Goal: Task Accomplishment & Management: Complete application form

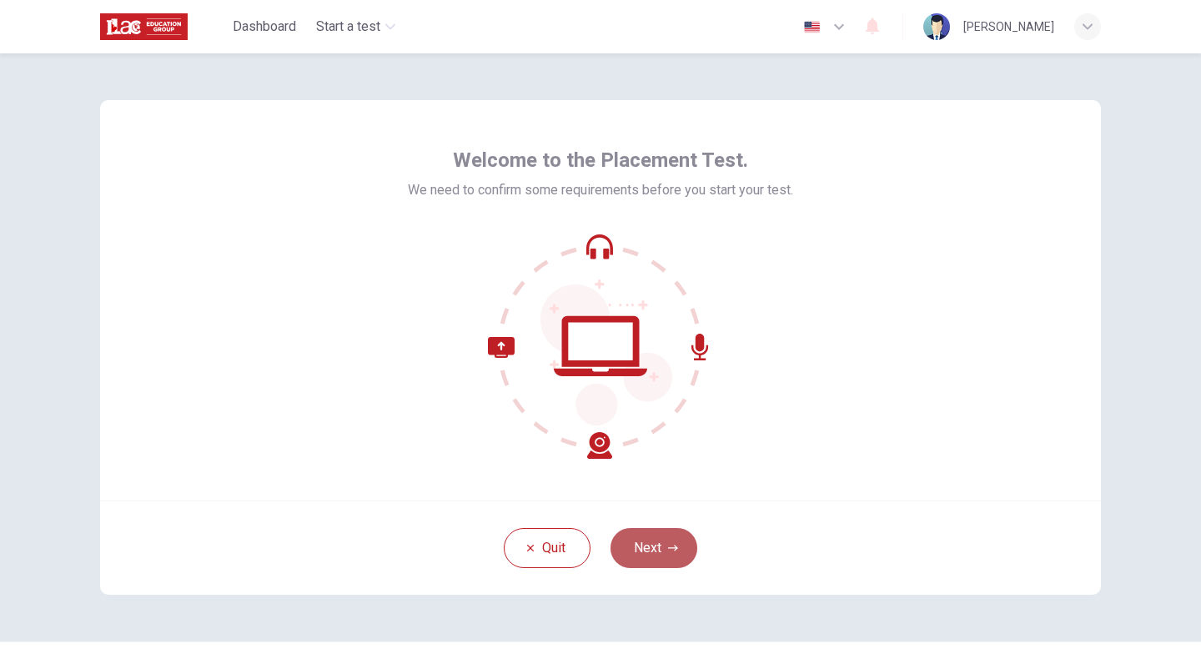
click at [641, 549] on button "Next" at bounding box center [654, 548] width 87 height 40
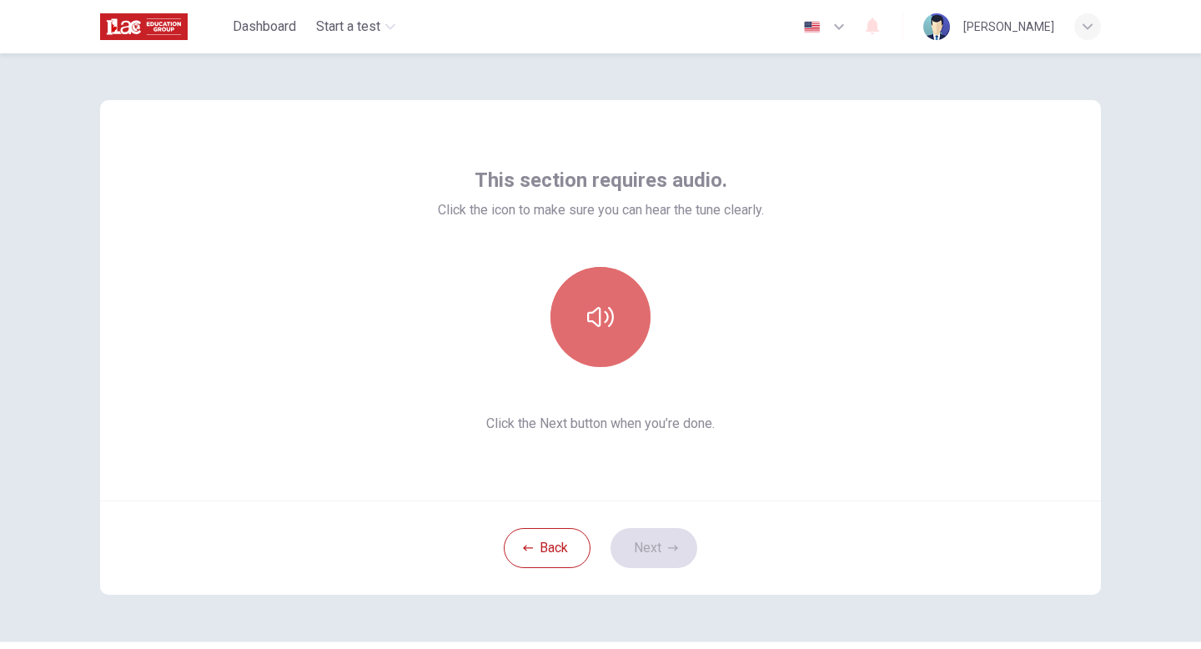
click at [593, 326] on icon "button" at bounding box center [600, 317] width 27 height 27
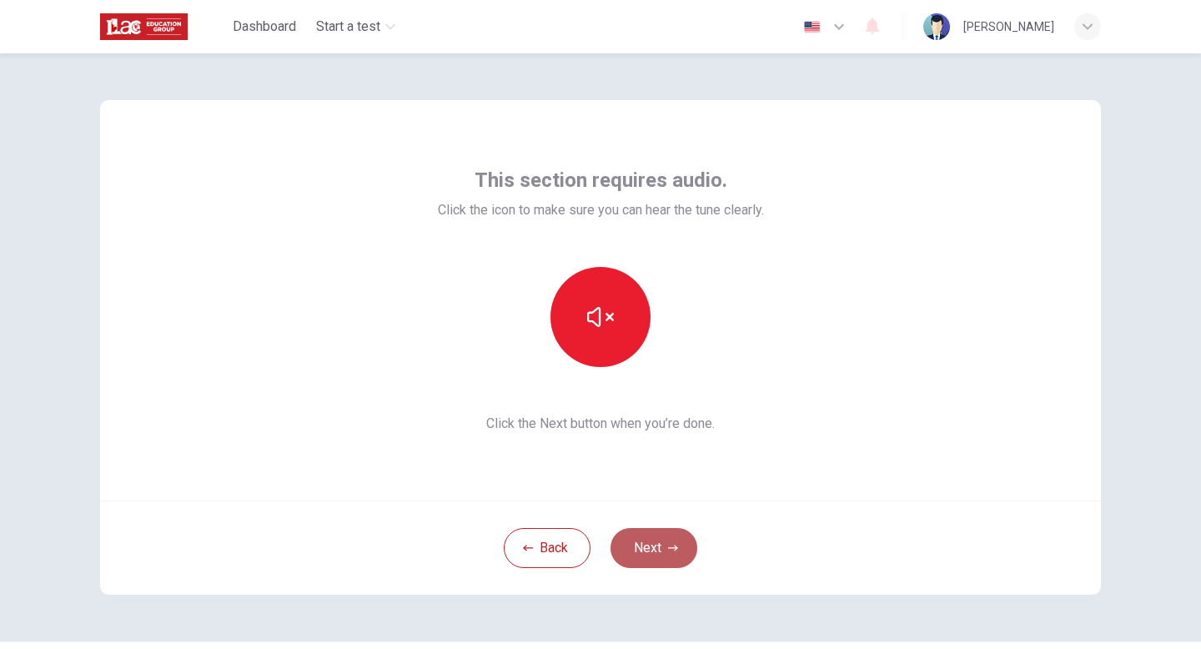
click at [649, 545] on button "Next" at bounding box center [654, 548] width 87 height 40
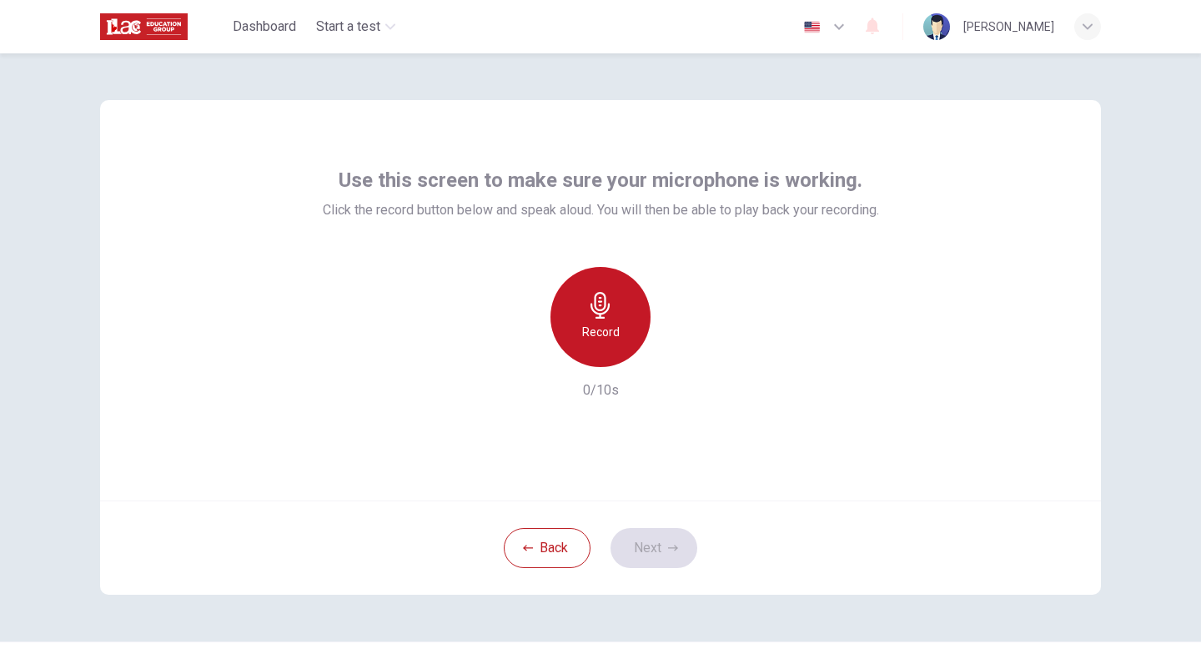
click at [599, 315] on icon "button" at bounding box center [600, 305] width 19 height 27
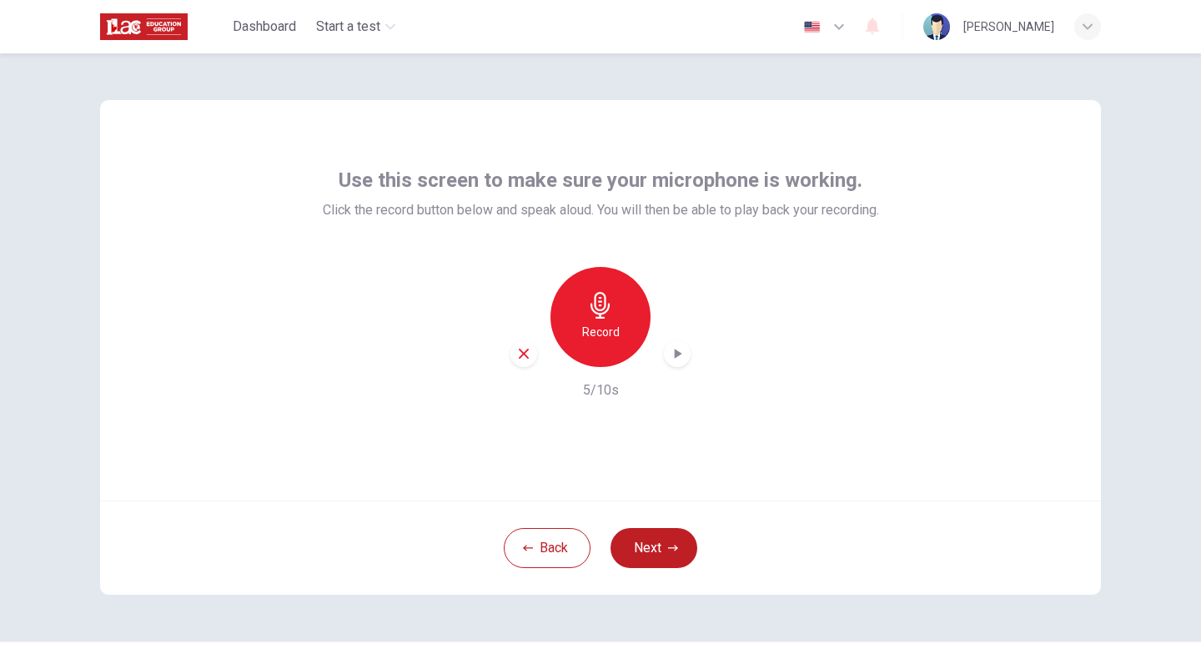
click at [692, 350] on div "Record 5/10s" at bounding box center [601, 333] width 556 height 133
click at [685, 350] on icon "button" at bounding box center [677, 353] width 17 height 17
click at [630, 565] on button "Next" at bounding box center [654, 548] width 87 height 40
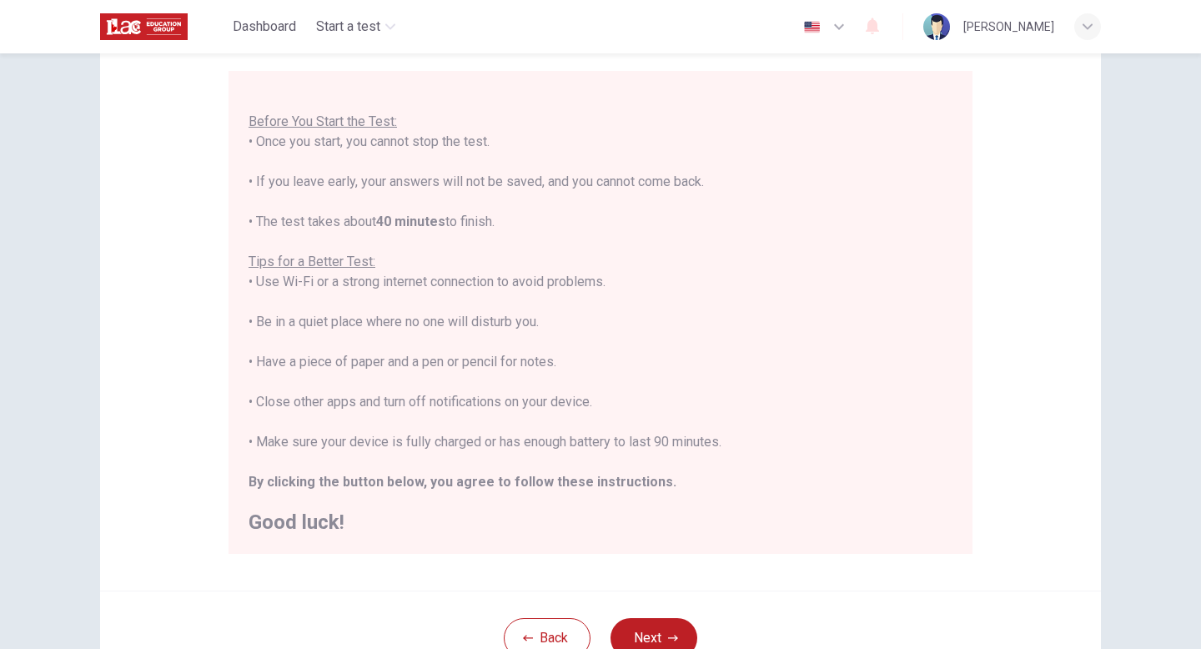
scroll to position [224, 0]
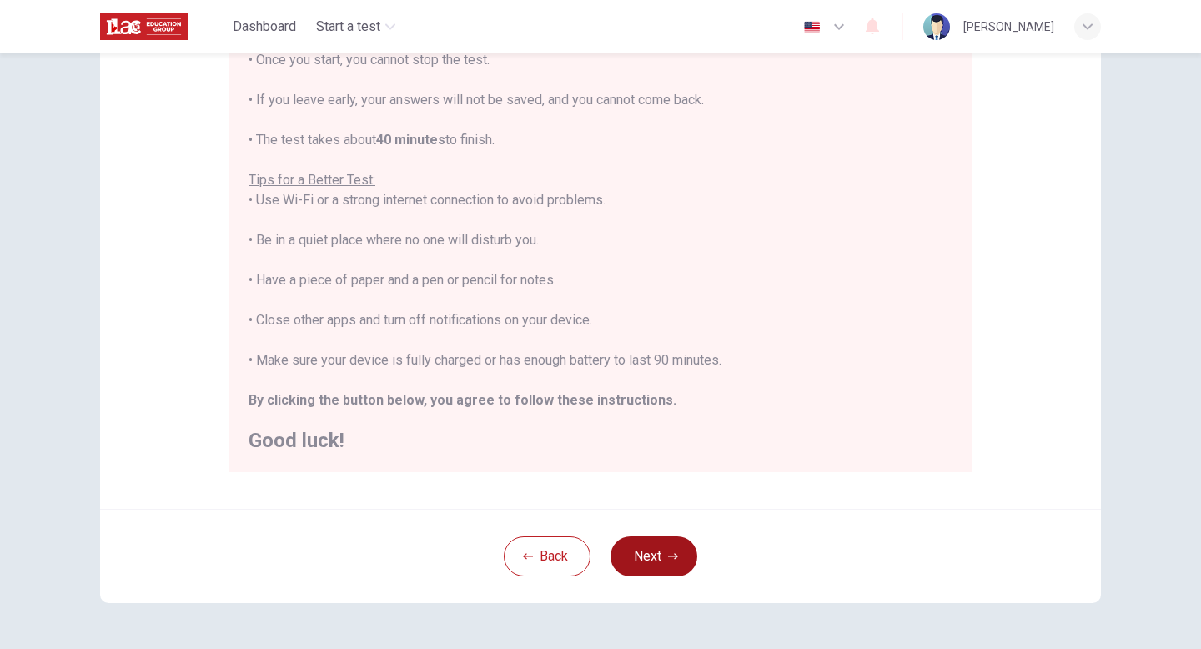
click at [633, 557] on button "Next" at bounding box center [654, 556] width 87 height 40
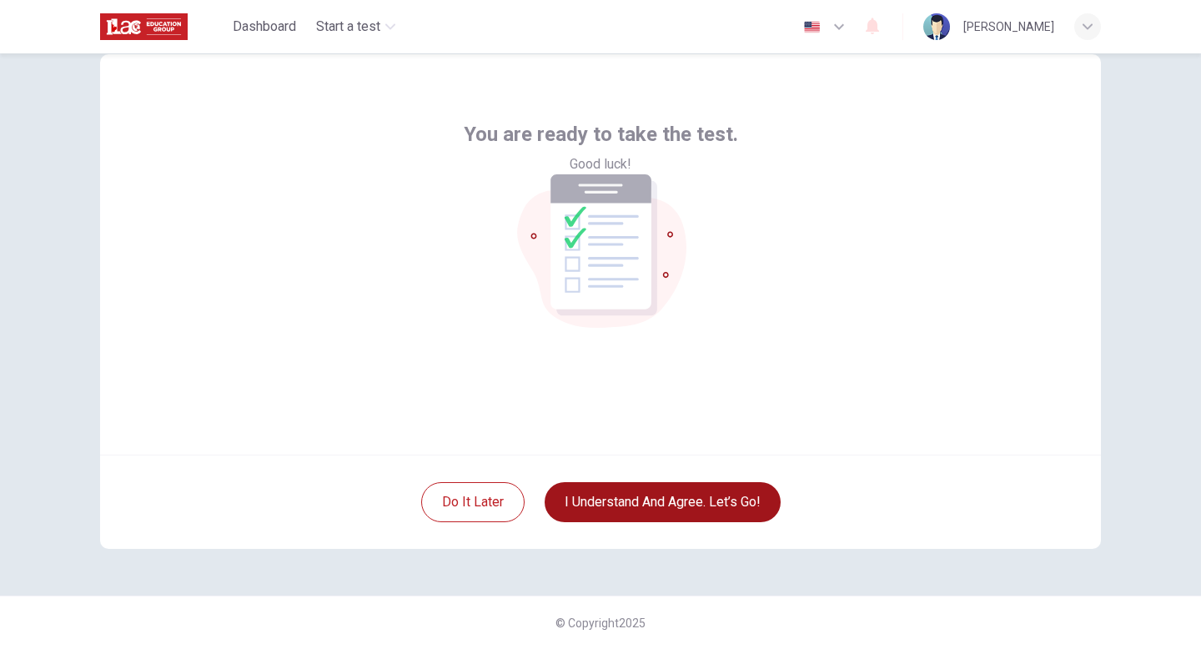
scroll to position [46, 0]
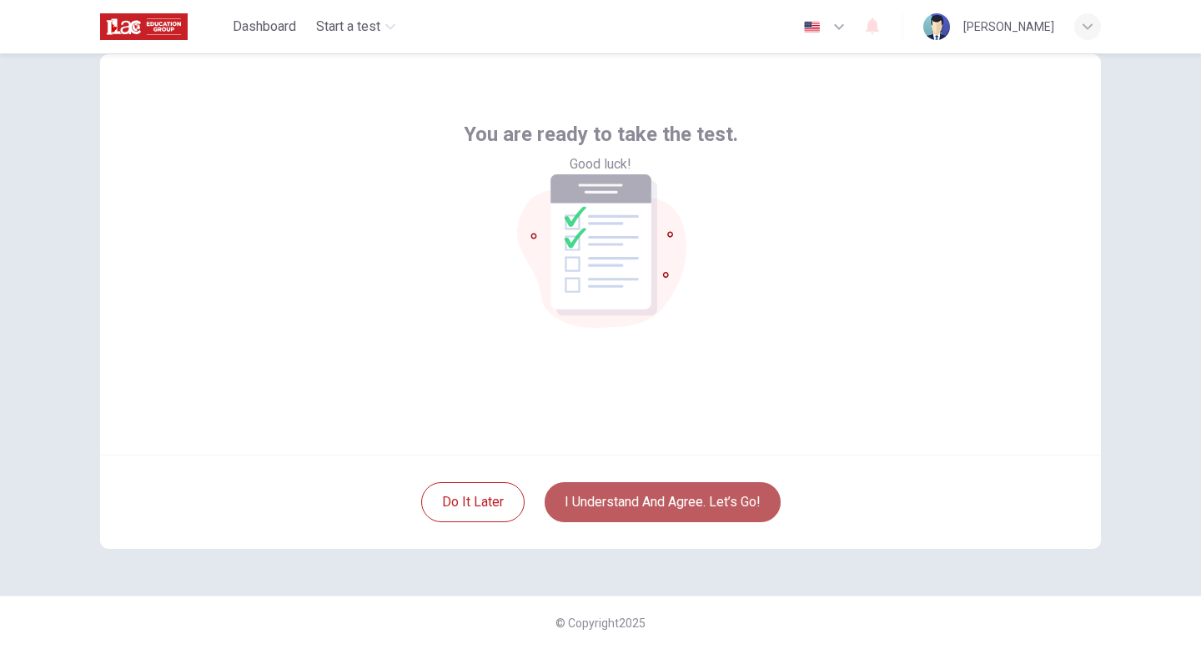
click at [635, 521] on button "I understand and agree. Let’s go!" at bounding box center [663, 502] width 236 height 40
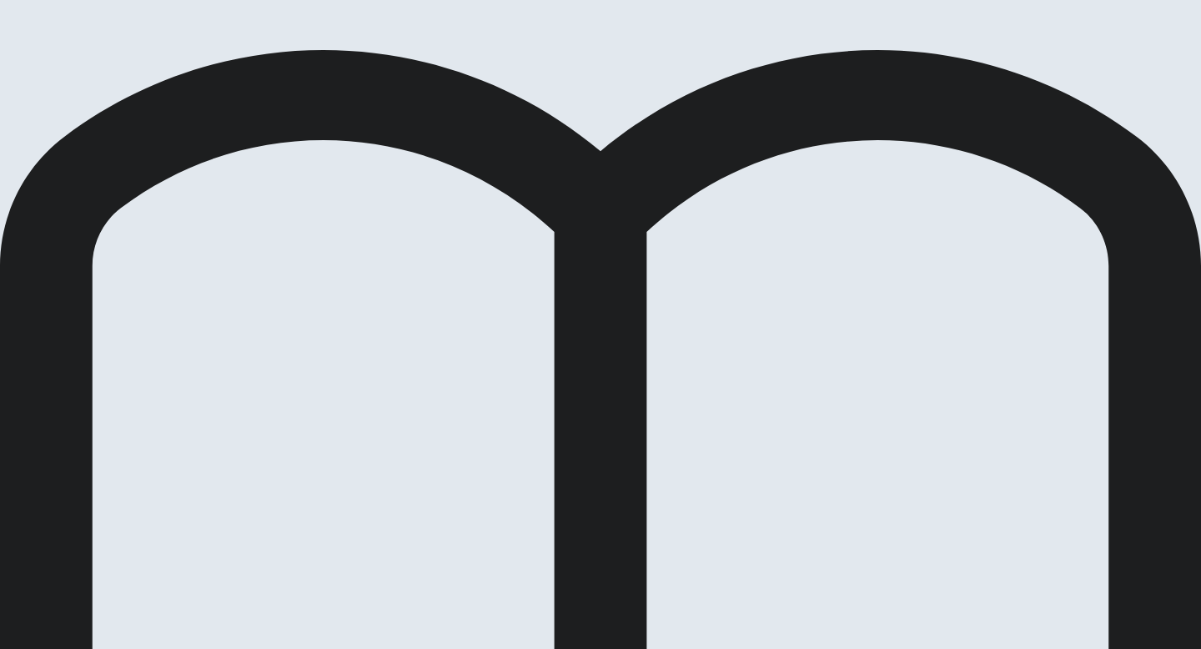
scroll to position [5, 0]
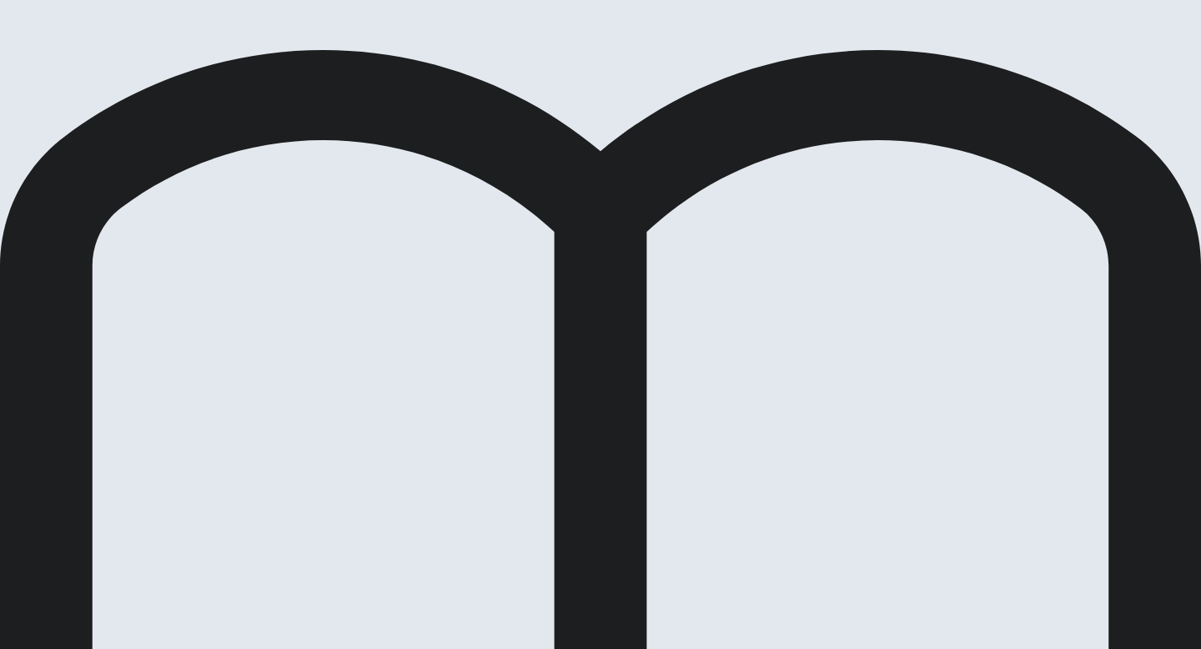
scroll to position [54, 0]
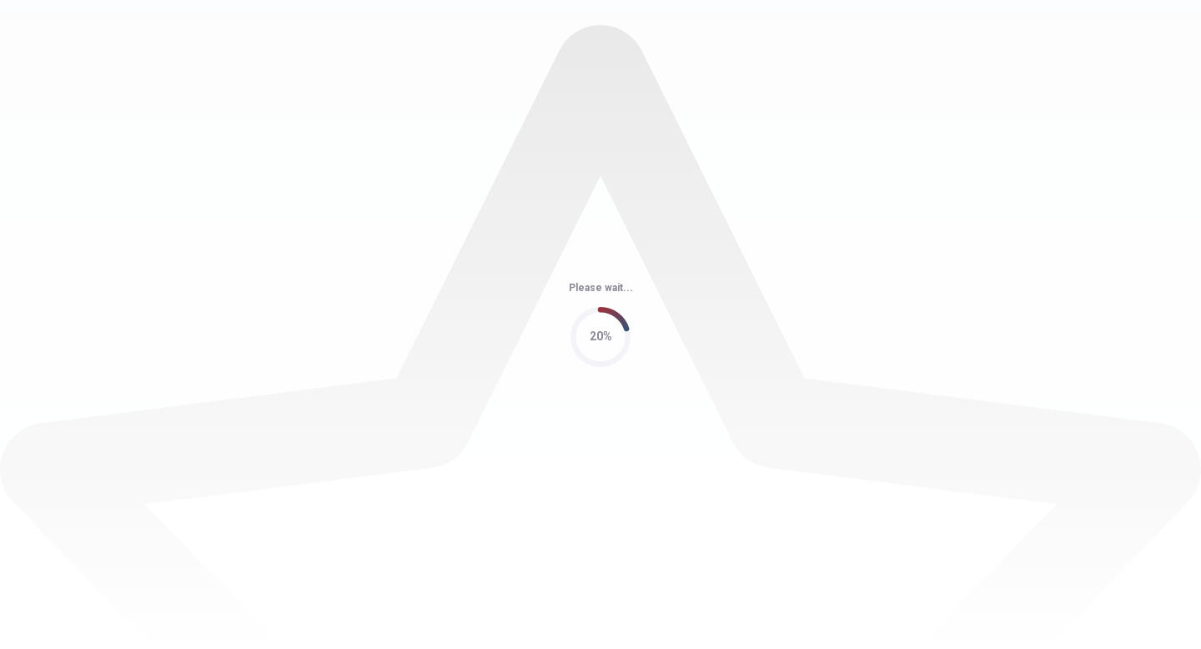
scroll to position [0, 0]
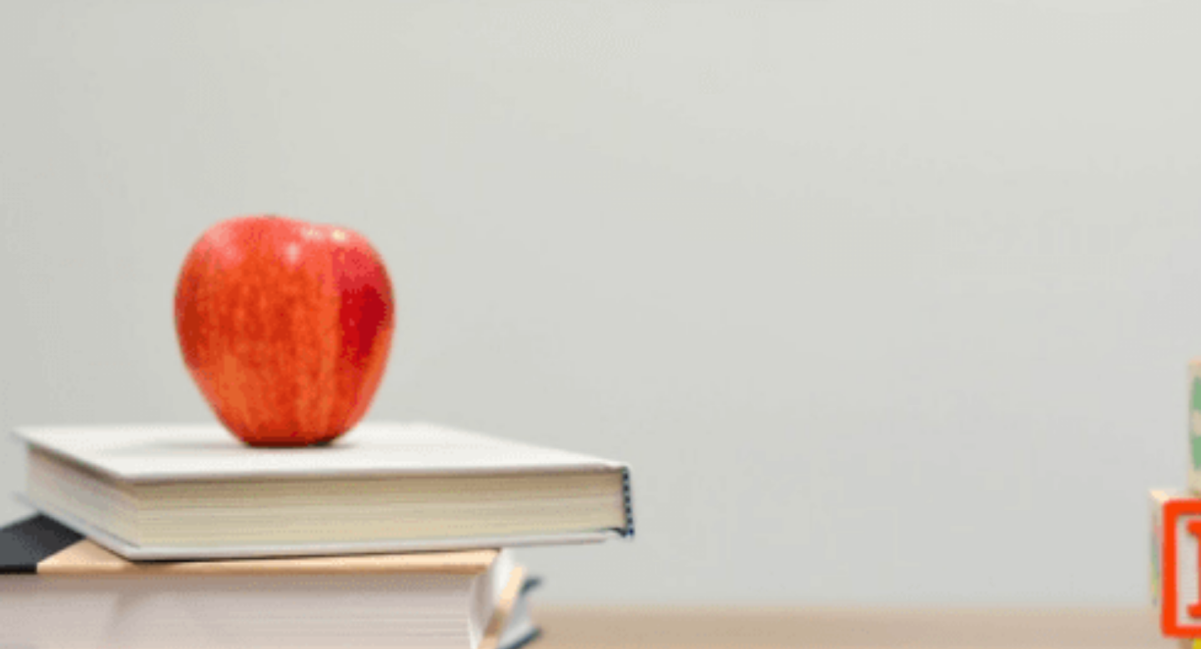
scroll to position [1556, 0]
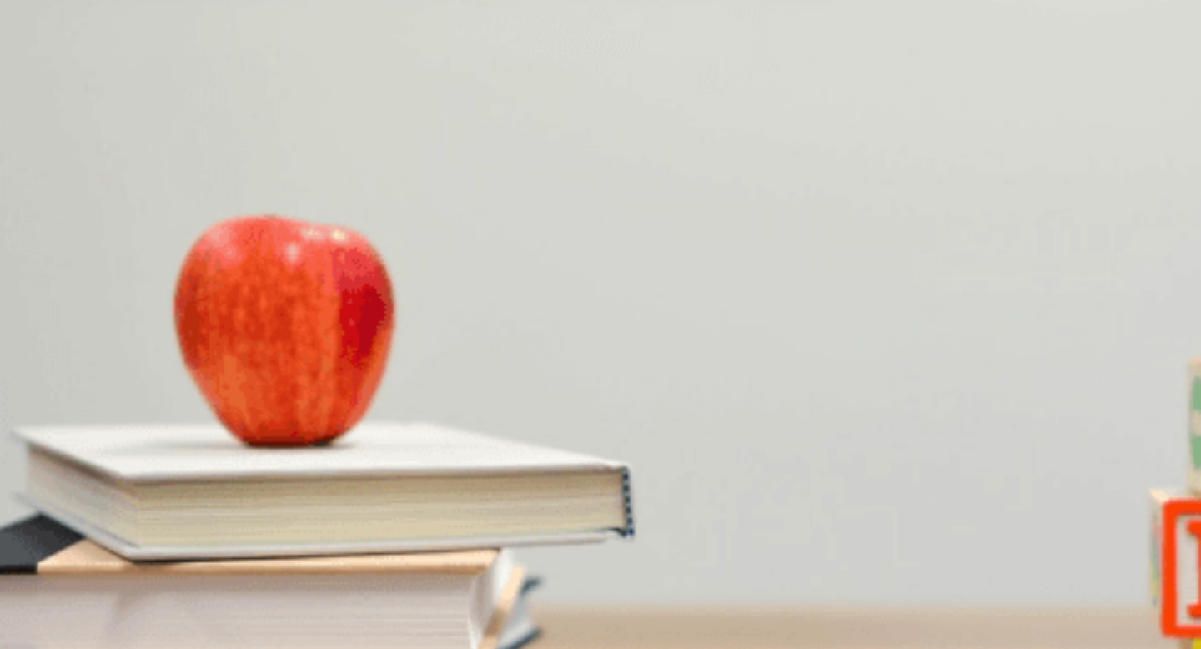
scroll to position [104, 0]
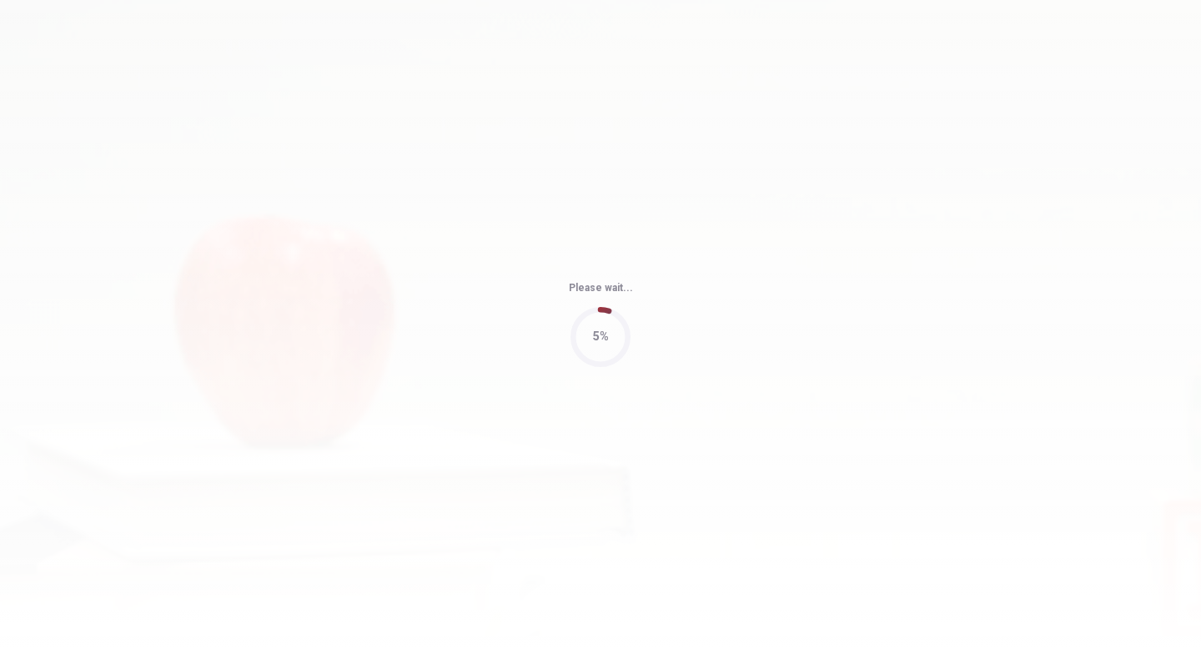
type input "54"
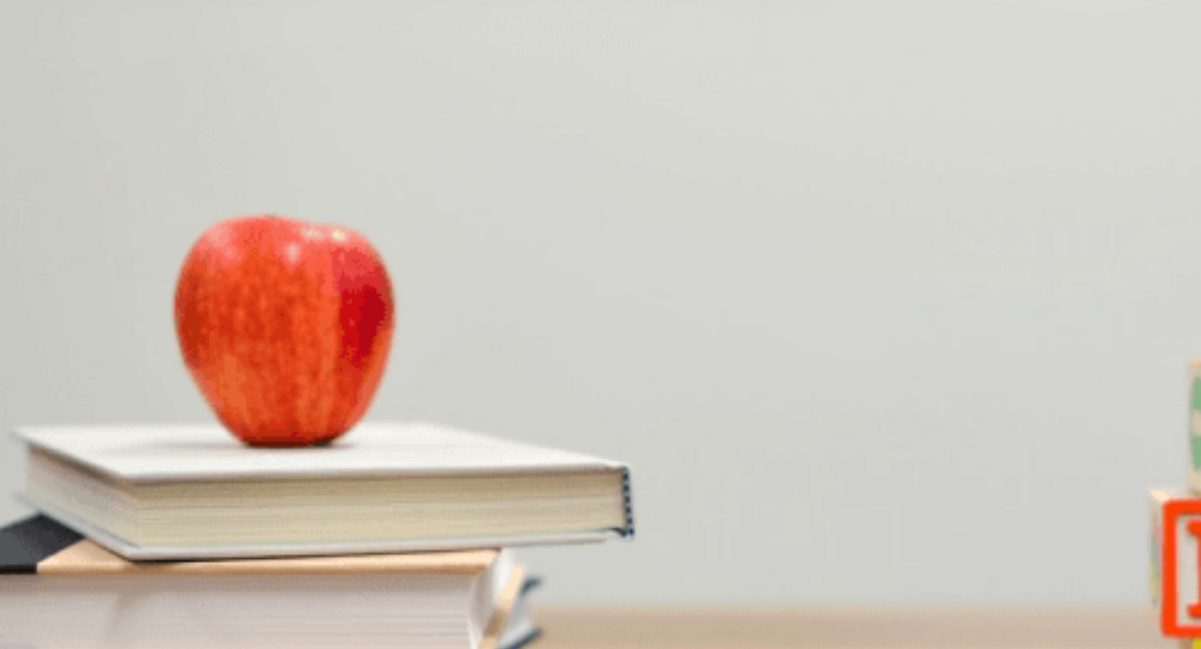
scroll to position [0, 0]
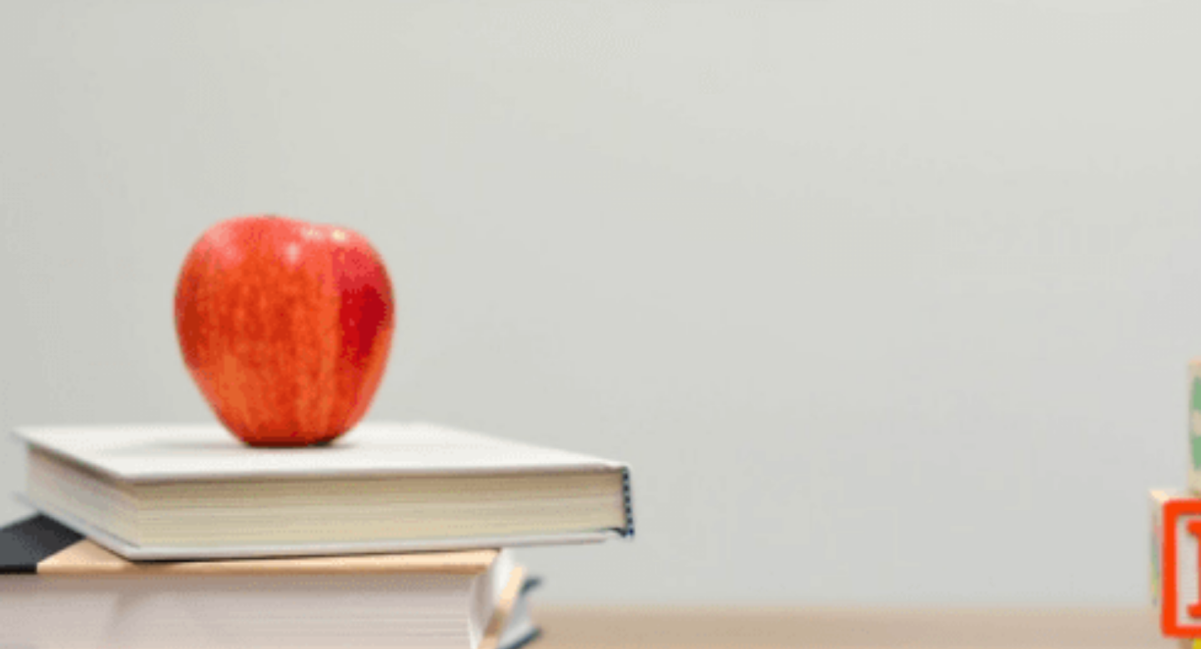
scroll to position [919, 0]
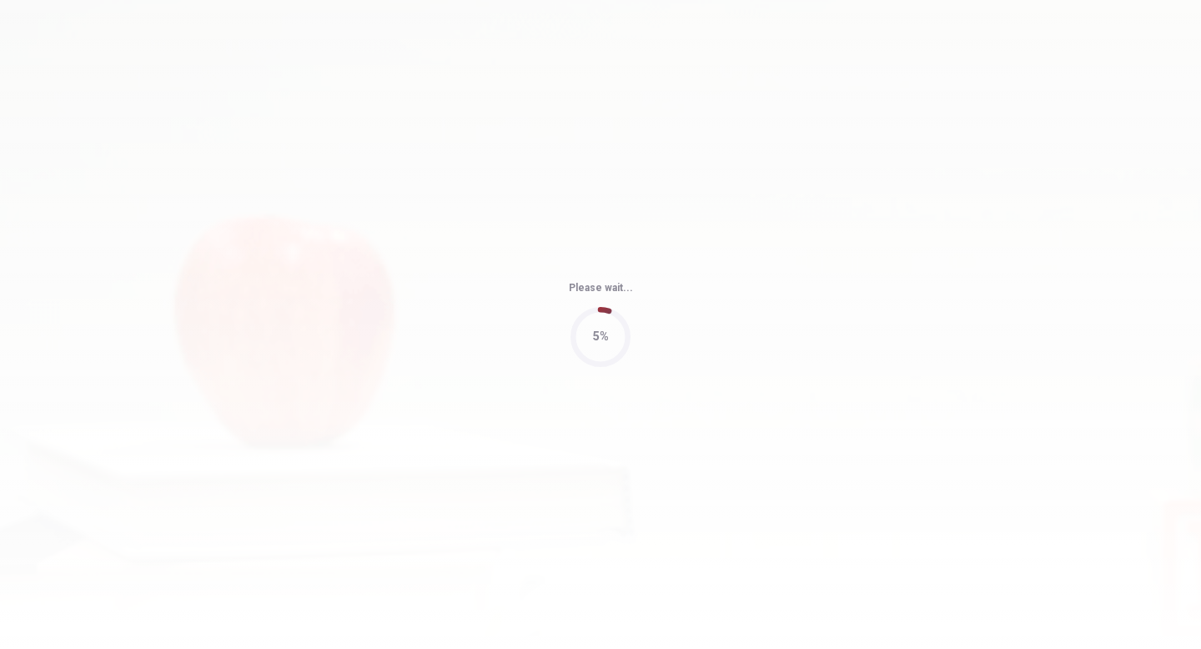
type input "78"
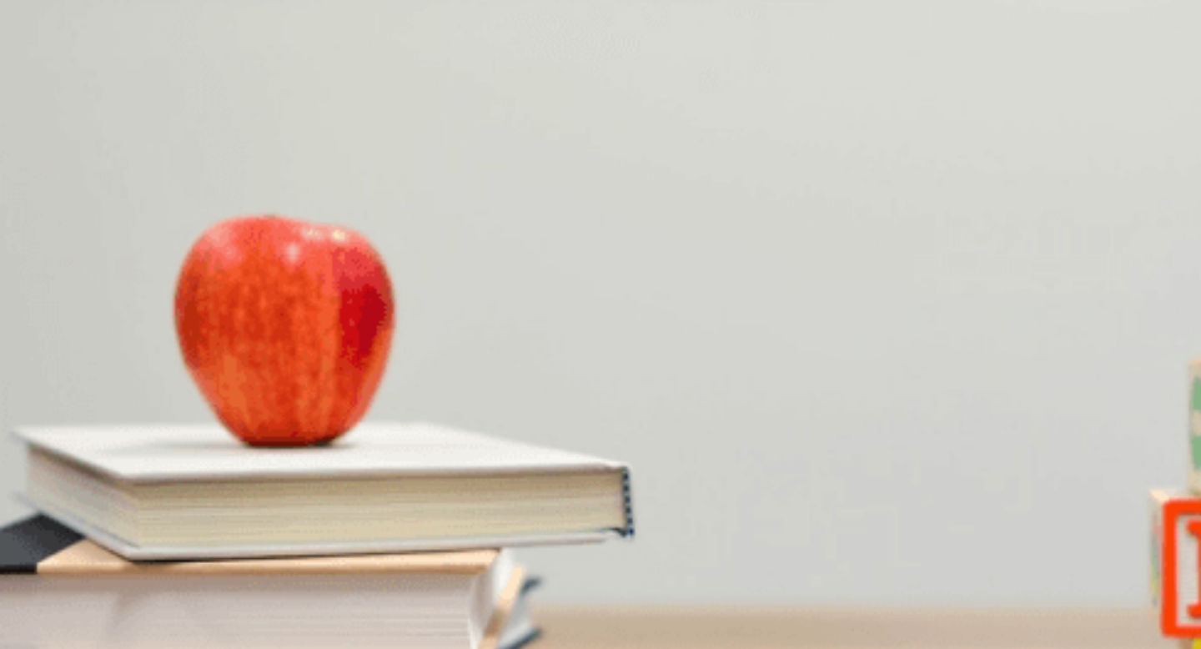
scroll to position [69, 0]
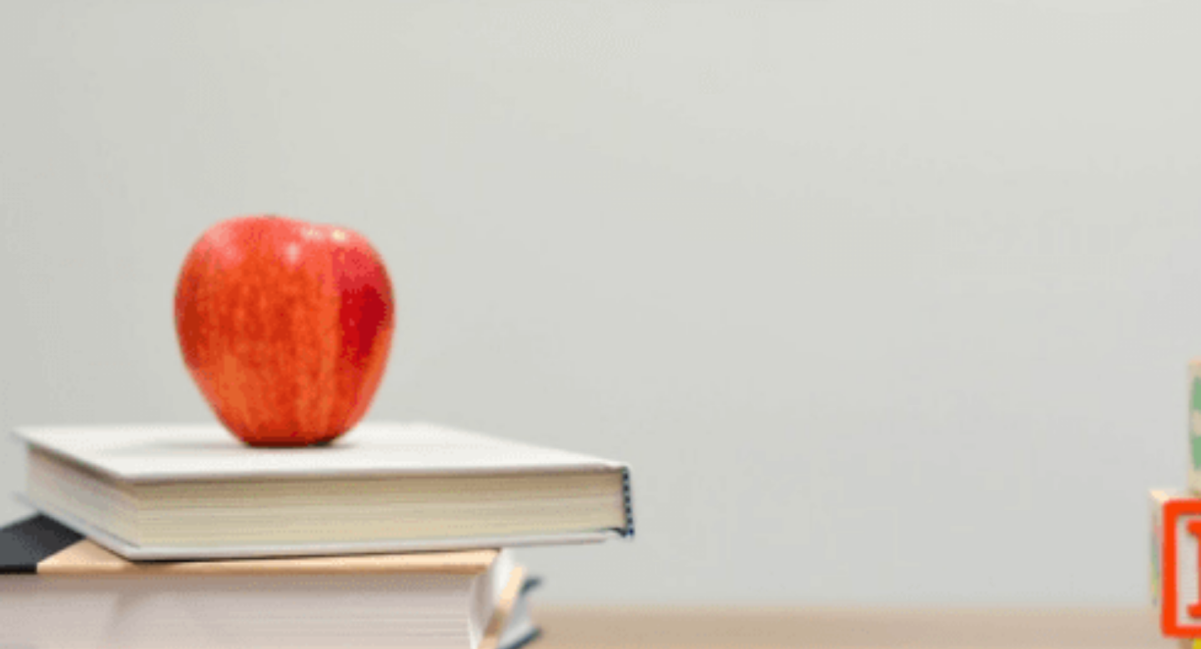
scroll to position [108, 0]
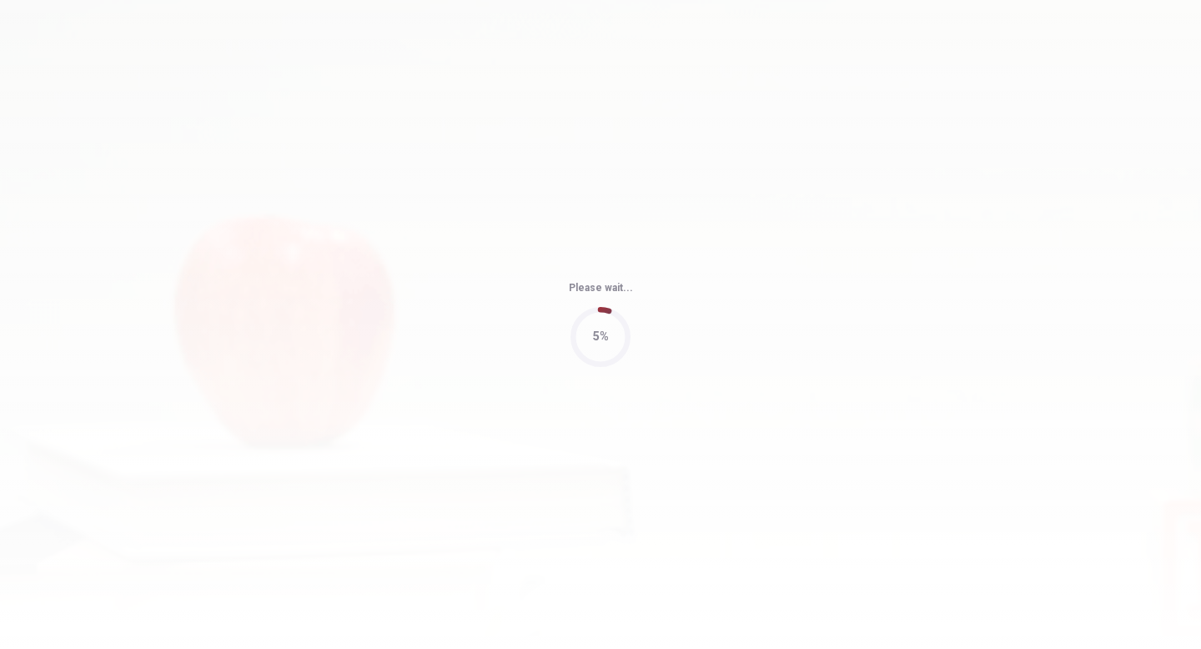
type input "63"
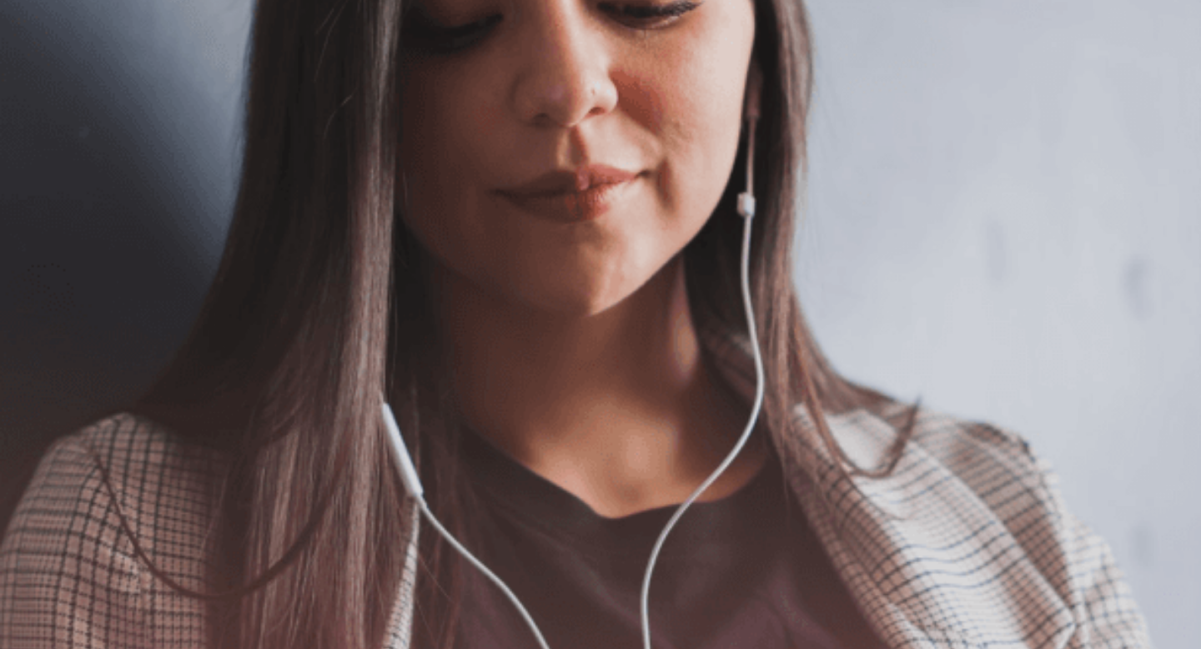
scroll to position [0, 0]
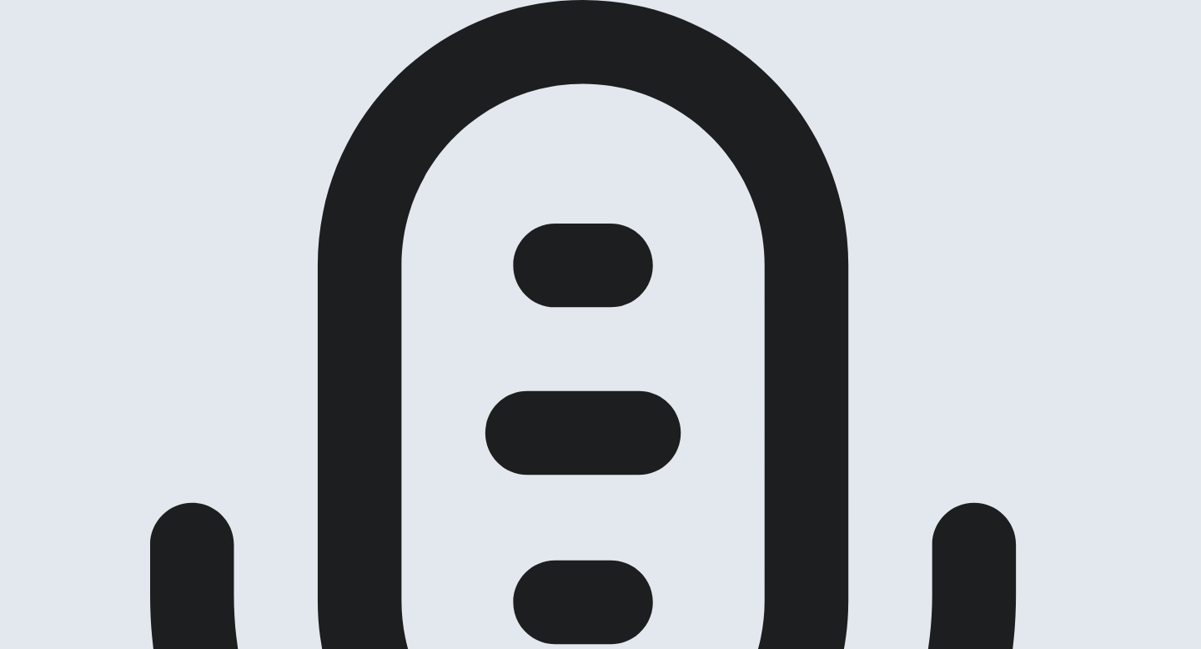
scroll to position [123, 0]
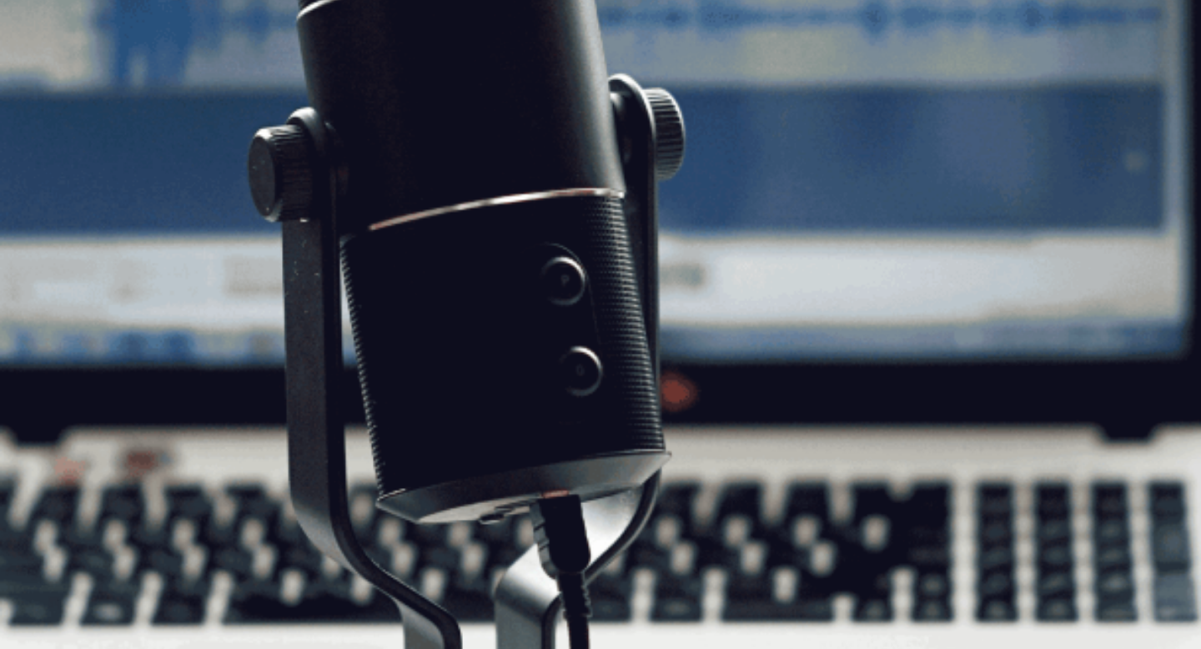
scroll to position [239, 0]
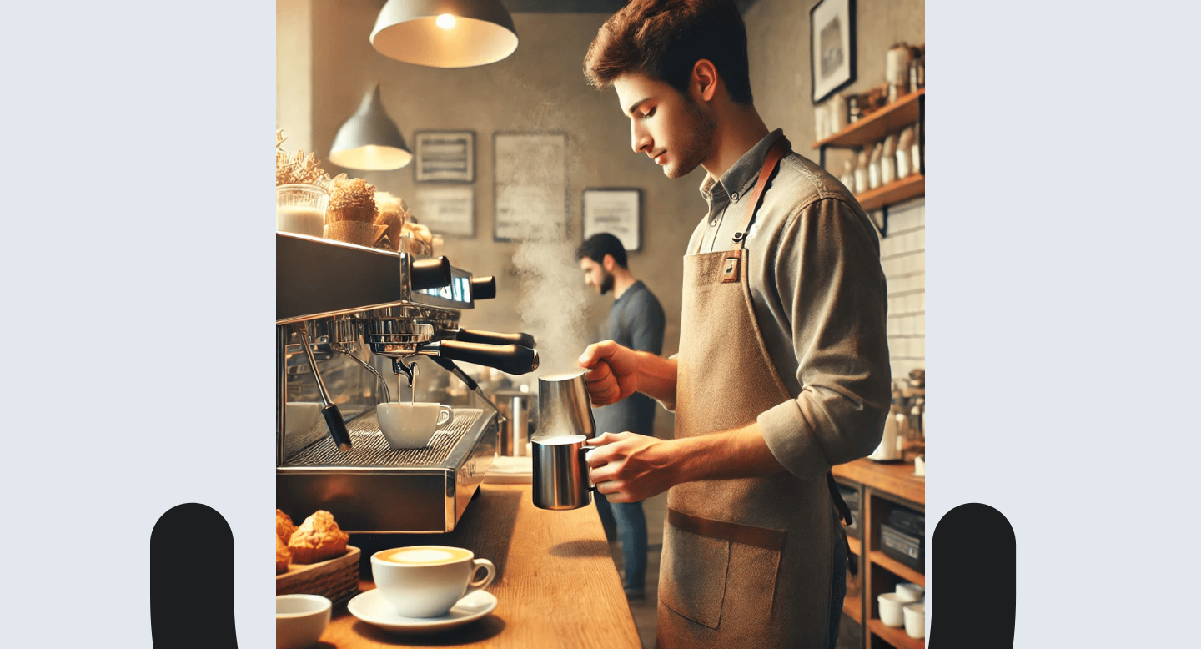
scroll to position [142, 0]
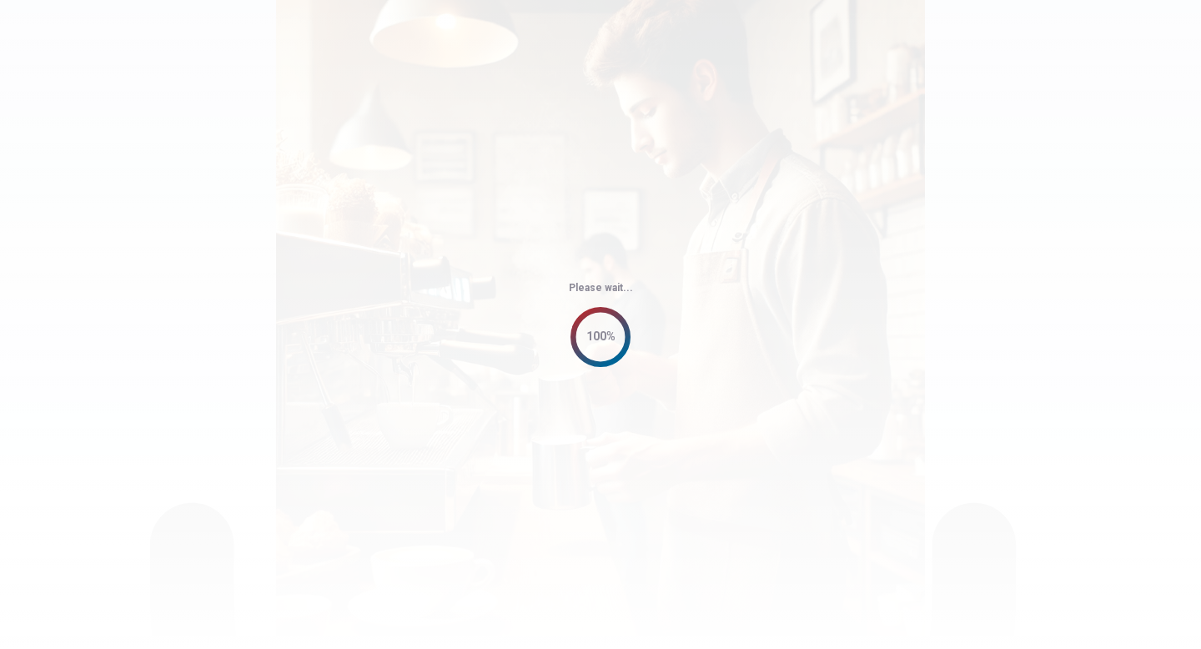
scroll to position [0, 0]
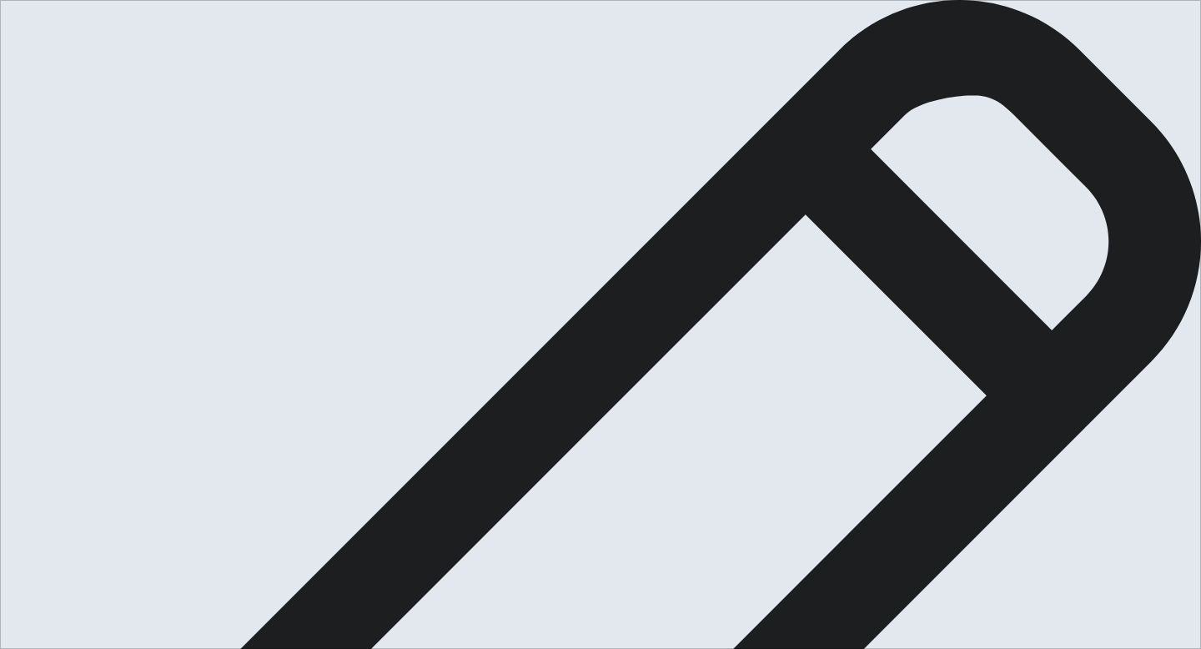
type textarea "i"
type textarea "m"
type textarea "My opinion on a topic is improved my english talk, i wish i can talk with peopl…"
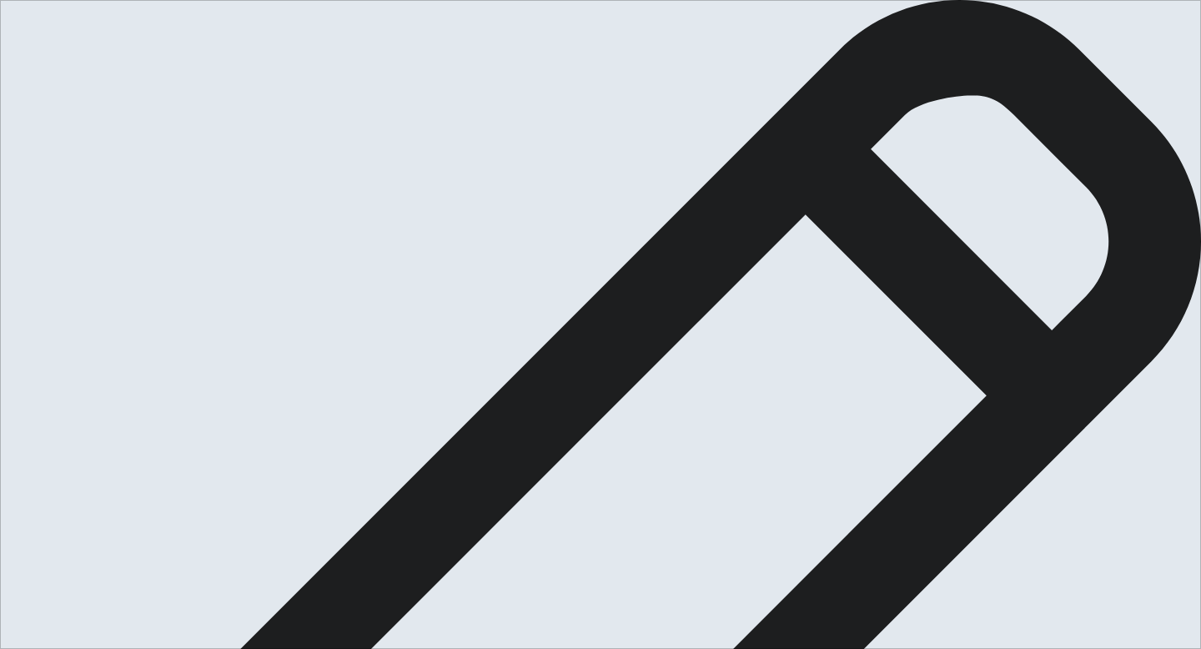
drag, startPoint x: 164, startPoint y: 491, endPoint x: 341, endPoint y: 488, distance: 176.9
drag, startPoint x: 808, startPoint y: 209, endPoint x: 632, endPoint y: 111, distance: 202.0
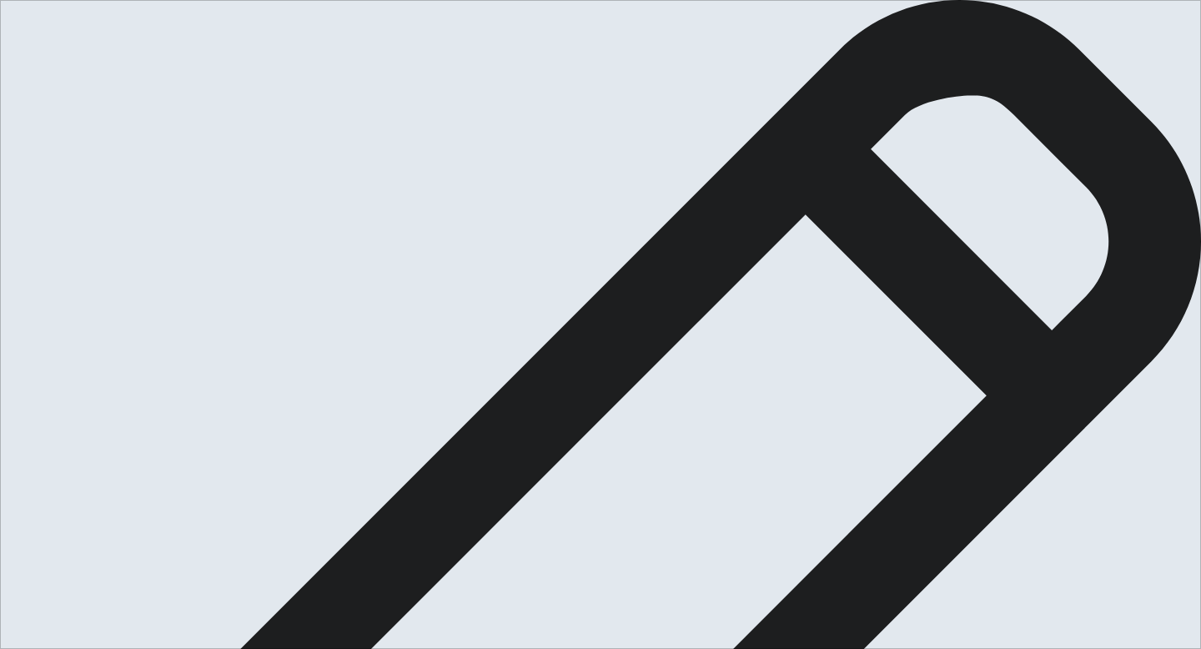
scroll to position [79, 0]
type textarea ","
type textarea "m"
type textarea "Ｍy memorable trip is about i aound the Taiwan with car, becuase Taiwan is my co…"
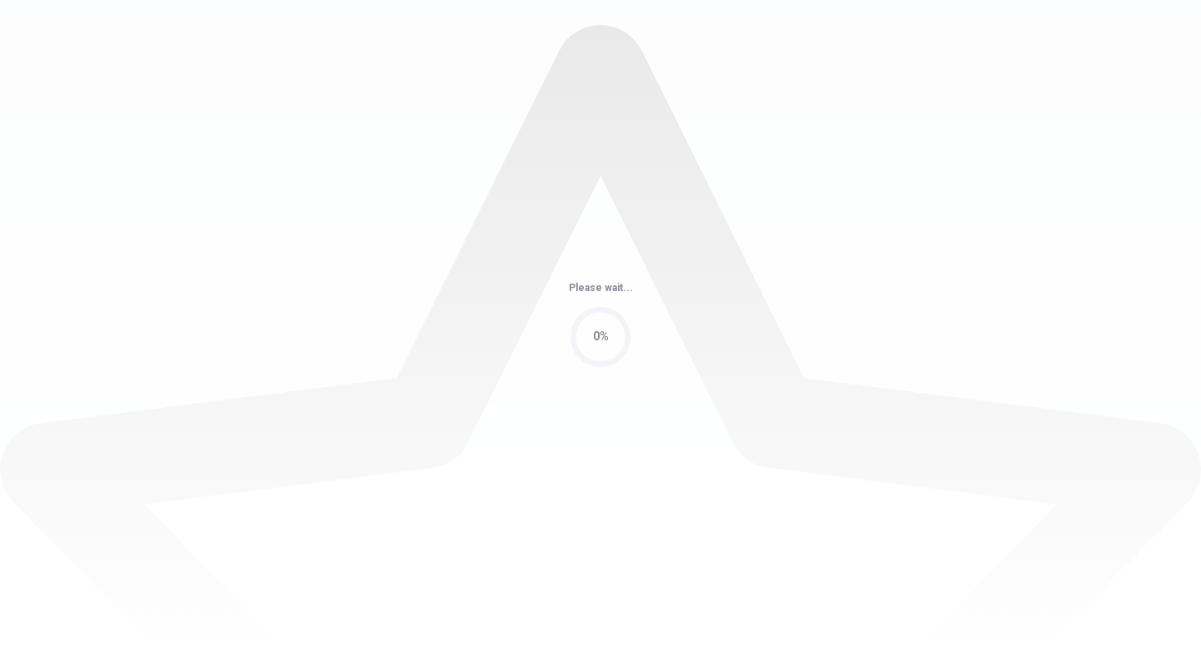
scroll to position [0, 0]
